Goal: Task Accomplishment & Management: Manage account settings

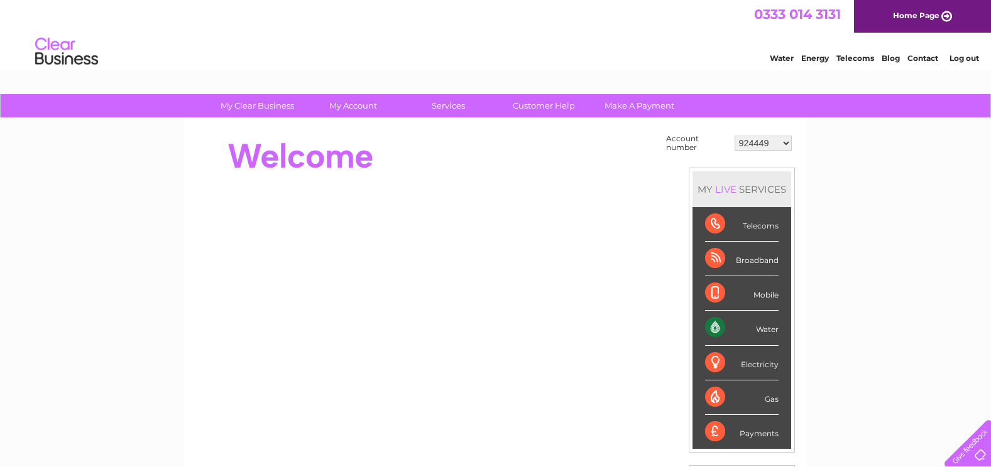
click at [779, 141] on select "924449 981790 981794 982576 30292719" at bounding box center [763, 143] width 57 height 15
select select "30292719"
click at [735, 136] on select "924449 981790 981794 982576 30292719" at bounding box center [763, 143] width 57 height 15
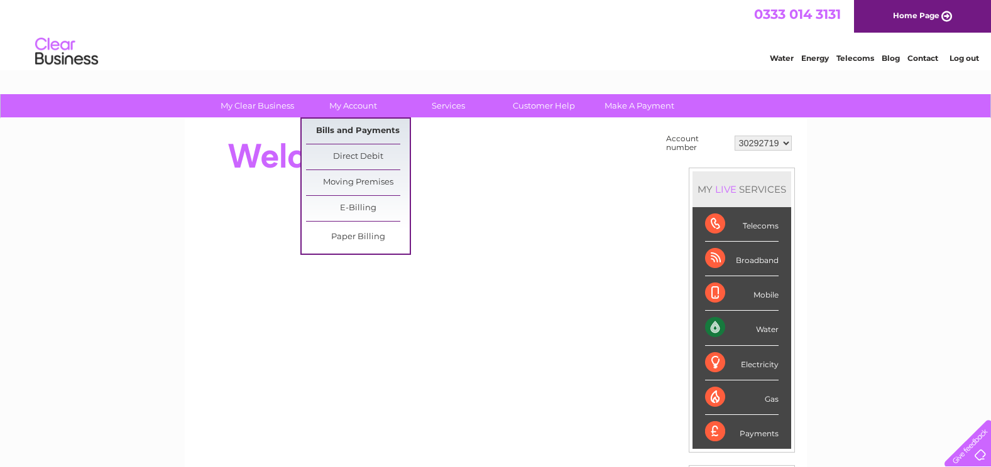
click at [347, 133] on link "Bills and Payments" at bounding box center [358, 131] width 104 height 25
click at [339, 128] on link "Bills and Payments" at bounding box center [358, 131] width 104 height 25
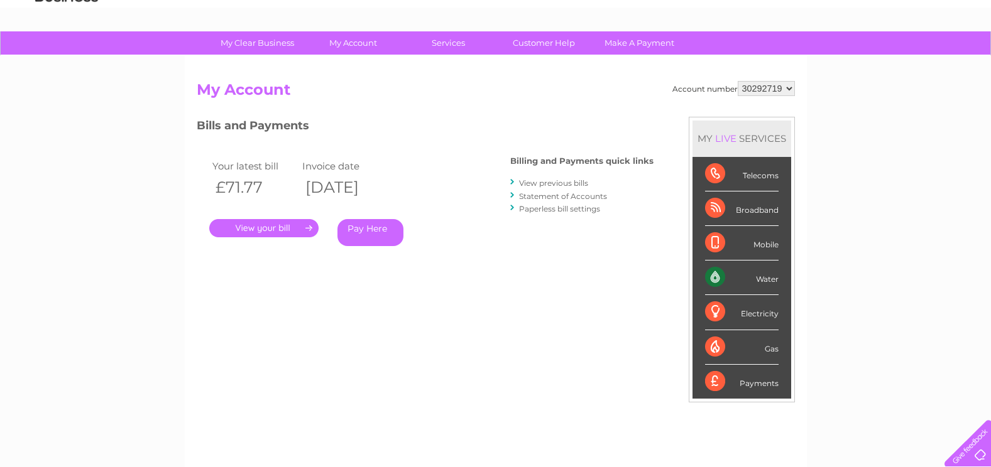
click at [522, 178] on li "View previous bills" at bounding box center [581, 183] width 143 height 13
click at [521, 182] on link "View previous bills" at bounding box center [553, 182] width 69 height 9
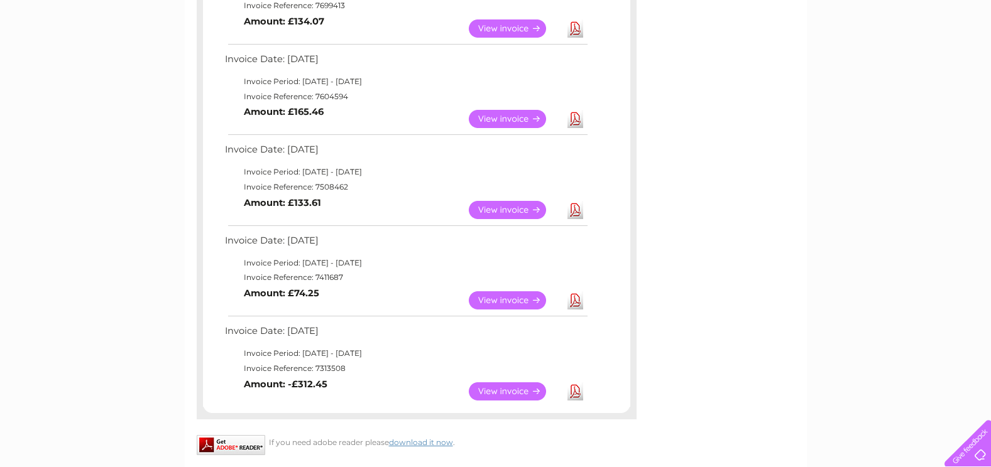
scroll to position [754, 0]
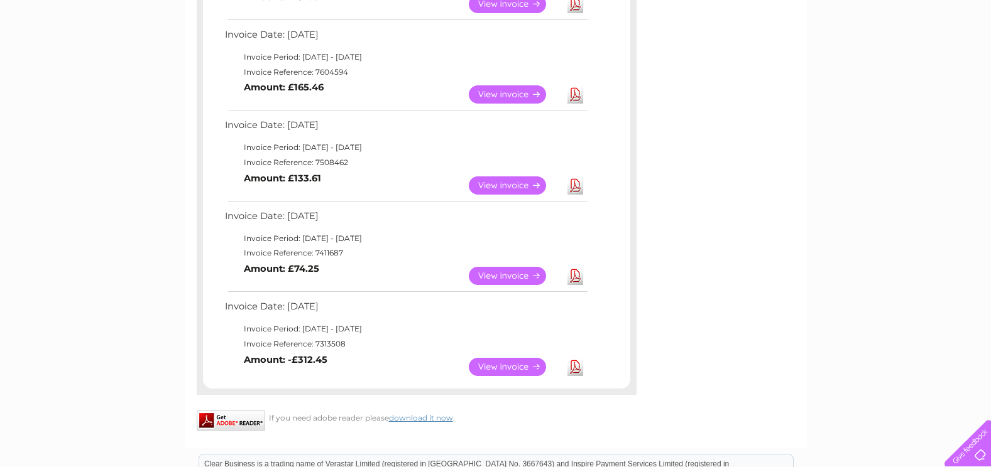
click at [522, 184] on link "View" at bounding box center [515, 186] width 92 height 18
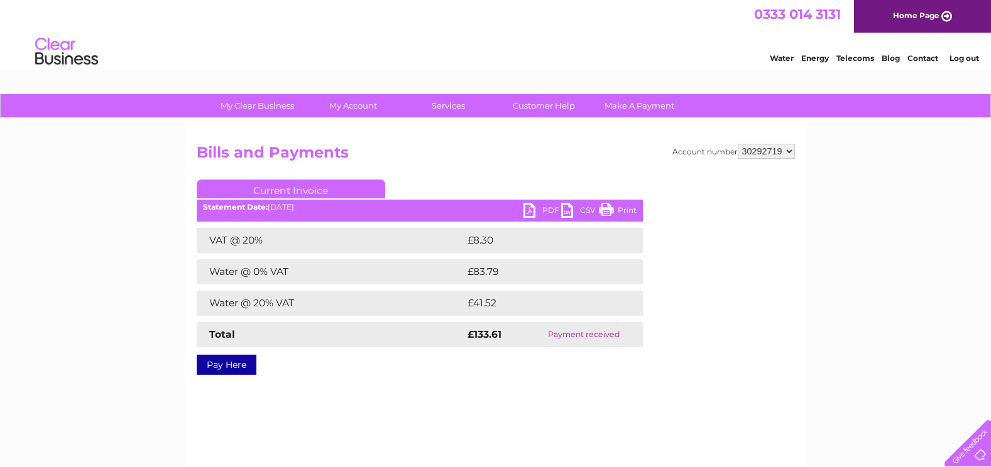
click at [541, 210] on link "PDF" at bounding box center [542, 212] width 38 height 18
click at [657, 41] on div "Water Energy Telecoms Blog Contact Log out" at bounding box center [495, 53] width 991 height 41
